Goal: Navigation & Orientation: Find specific page/section

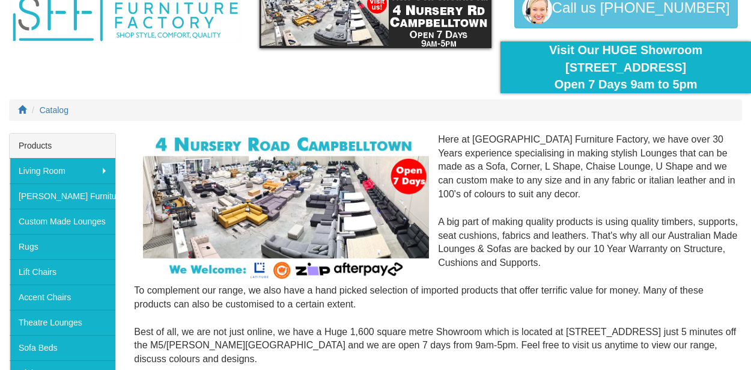
scroll to position [63, 0]
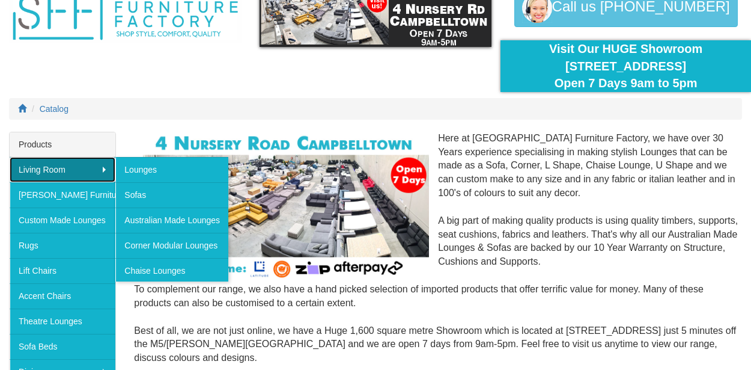
click at [105, 166] on link "Living Room" at bounding box center [63, 169] width 106 height 25
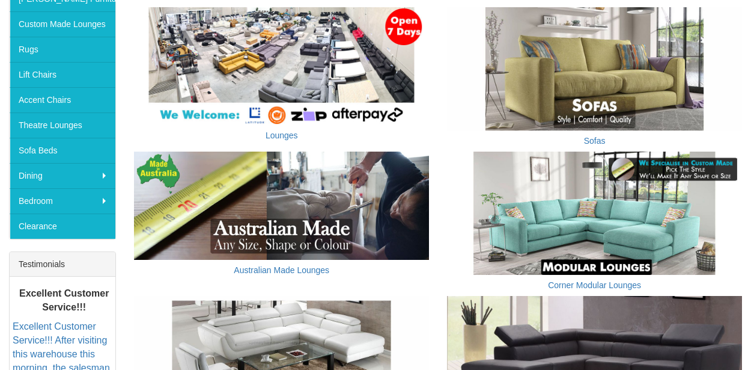
scroll to position [206, 0]
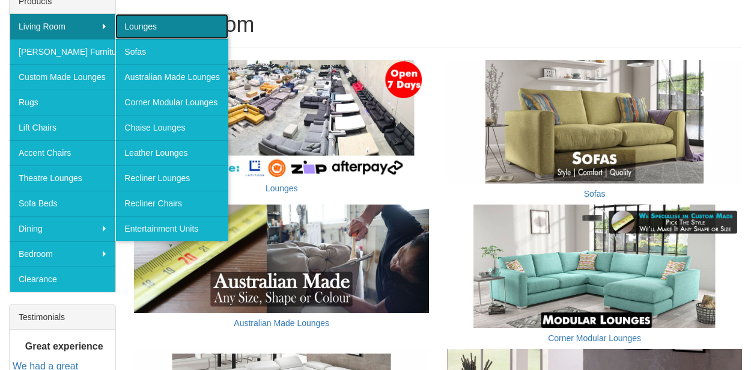
click at [185, 27] on link "Lounges" at bounding box center [171, 26] width 113 height 25
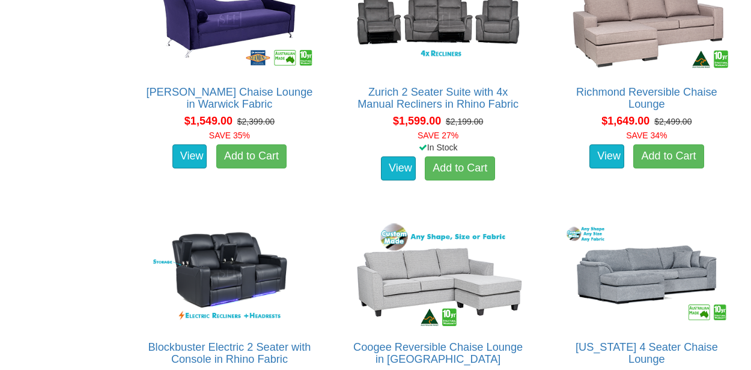
scroll to position [1254, 0]
